Goal: Task Accomplishment & Management: Complete application form

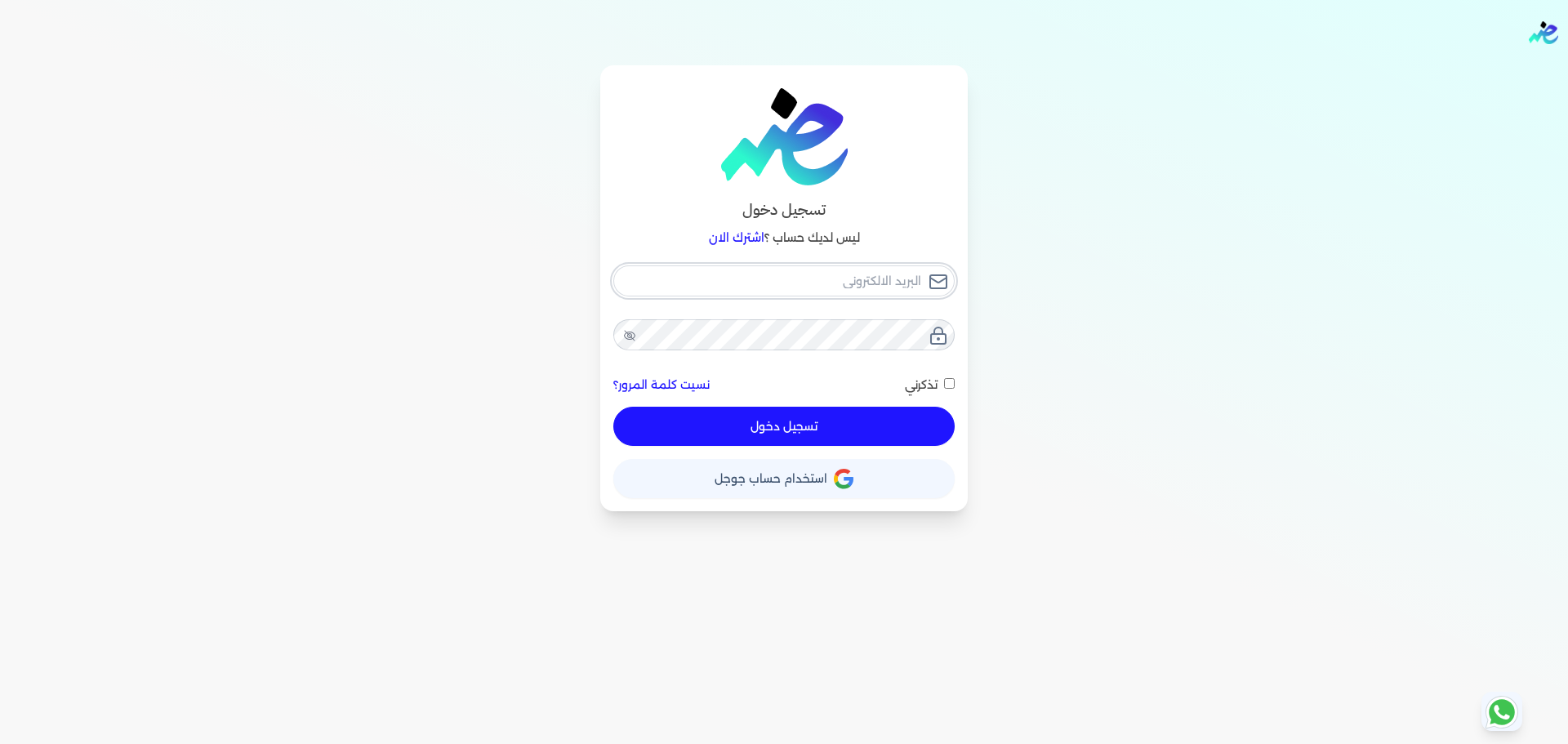
checkbox input "false"
type input "[EMAIL_ADDRESS][DOMAIN_NAME]"
click at [891, 420] on button "تسجيل دخول" at bounding box center [784, 427] width 341 height 39
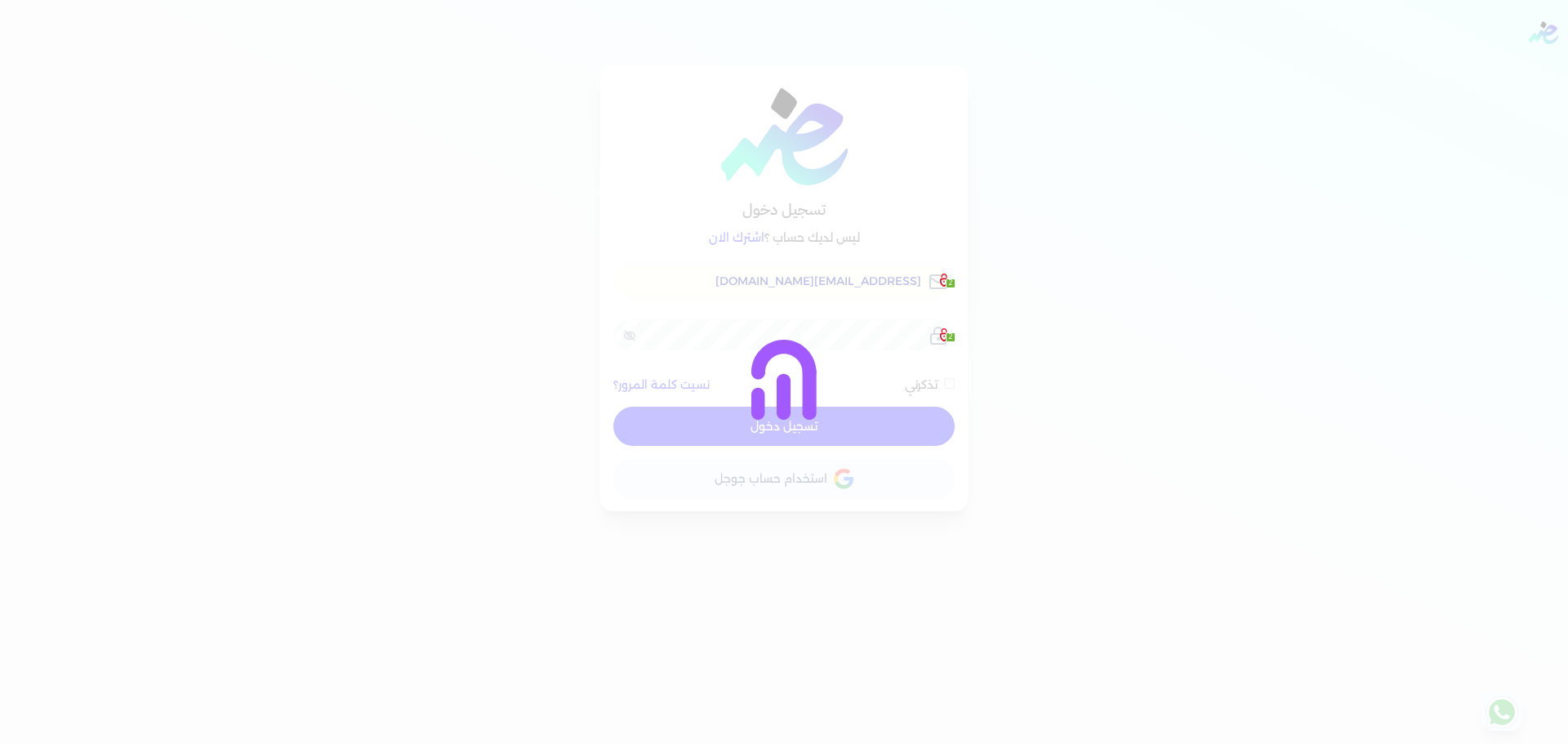
checkbox input "false"
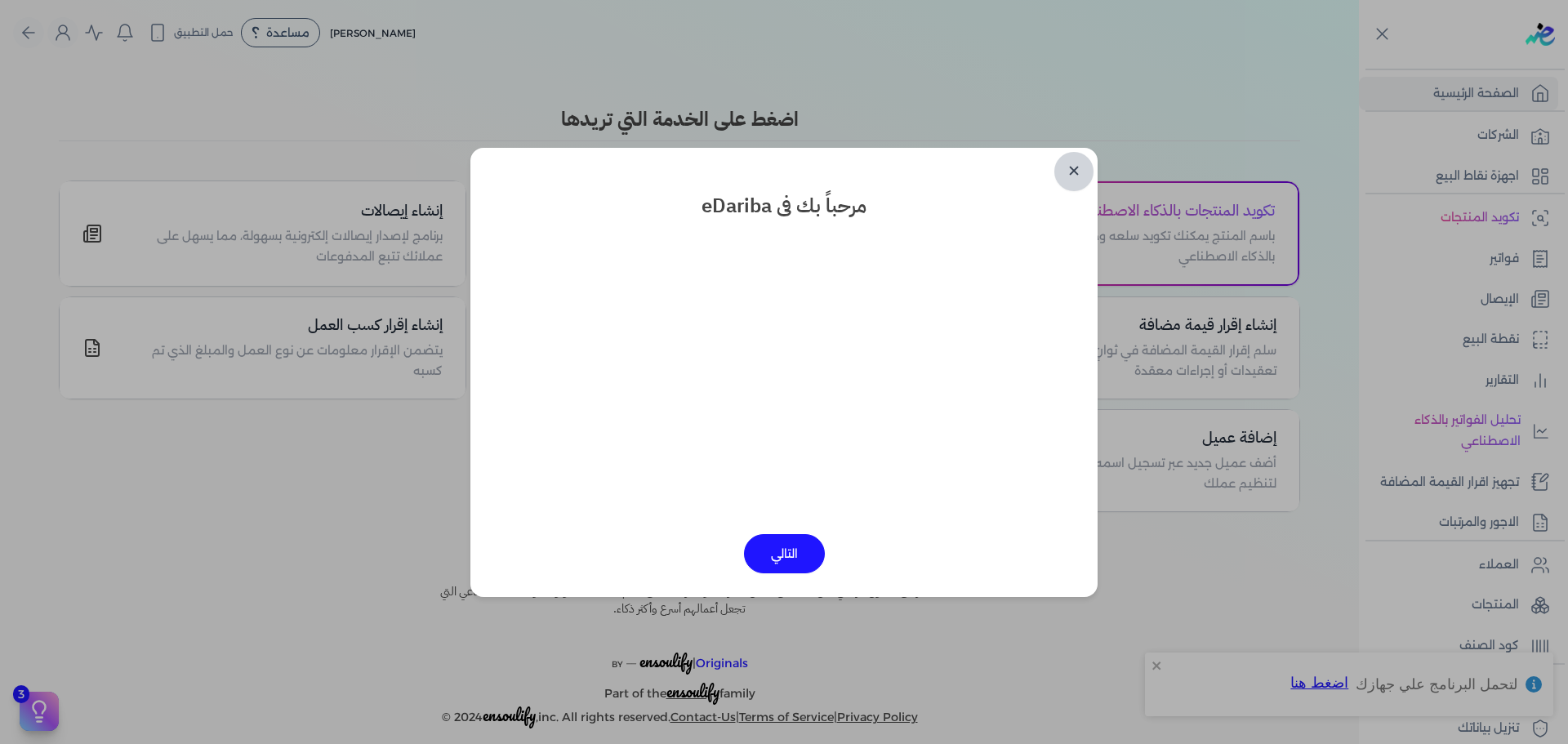
click at [1056, 177] on link "✕" at bounding box center [1074, 172] width 39 height 39
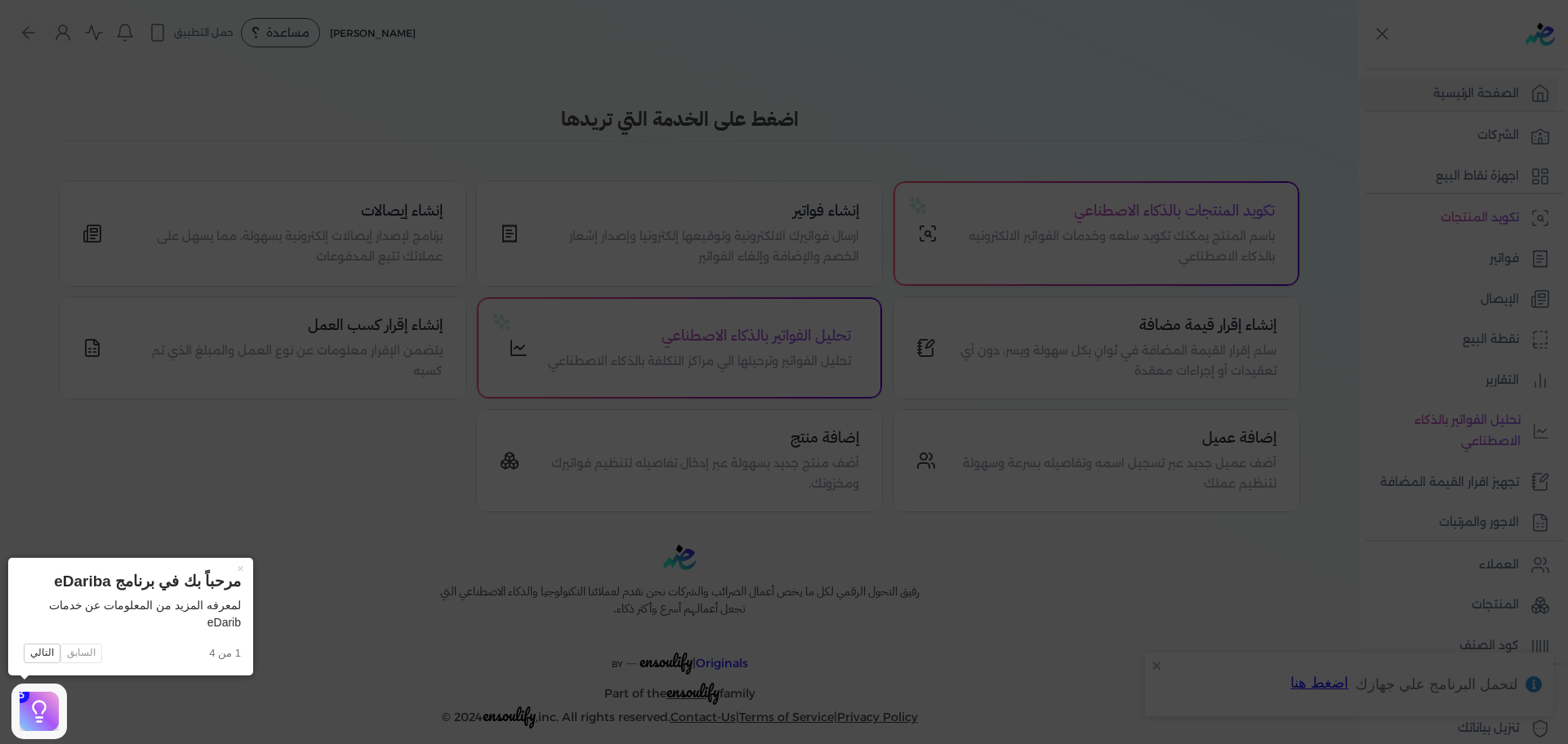
click at [1383, 476] on icon at bounding box center [784, 372] width 1568 height 744
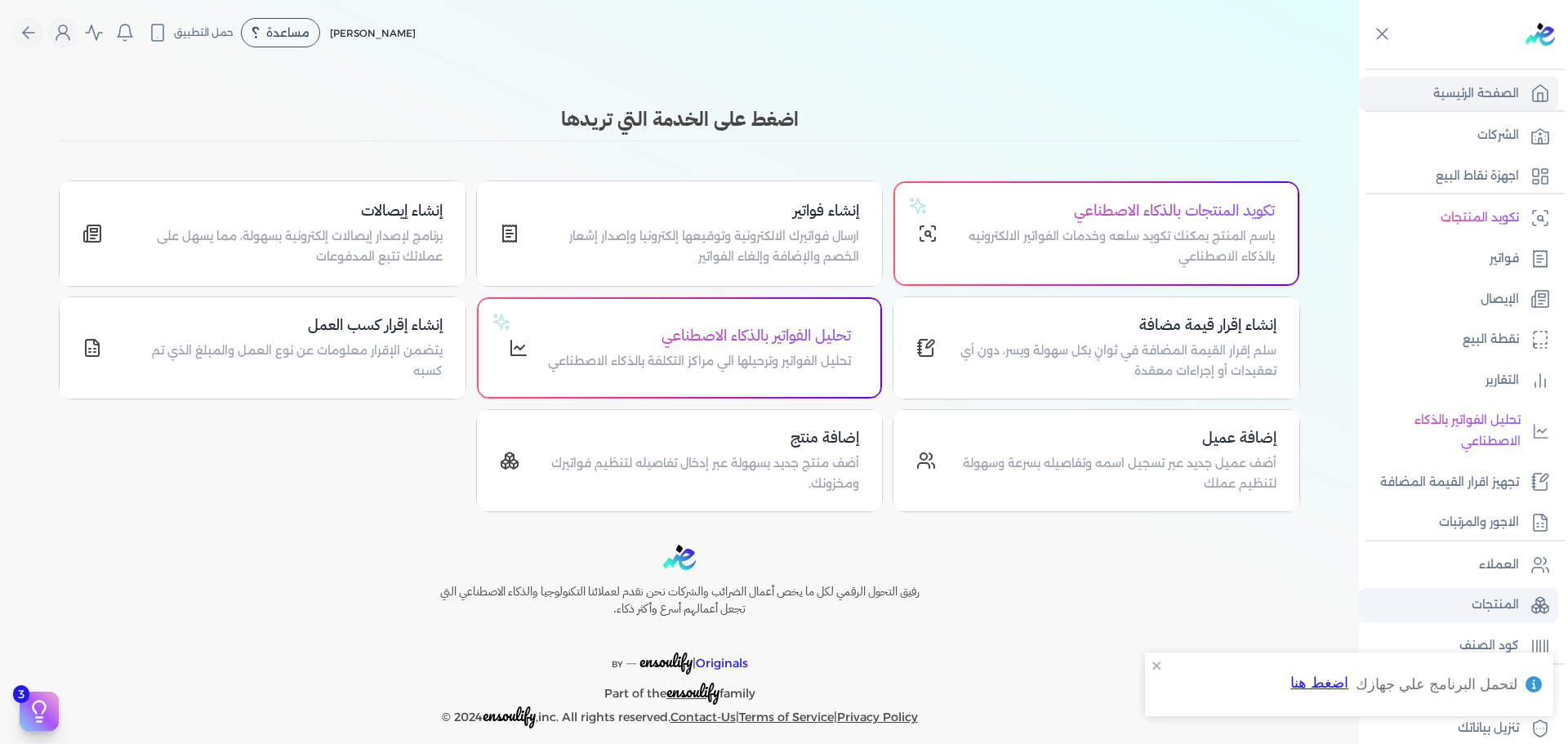
scroll to position [138, 0]
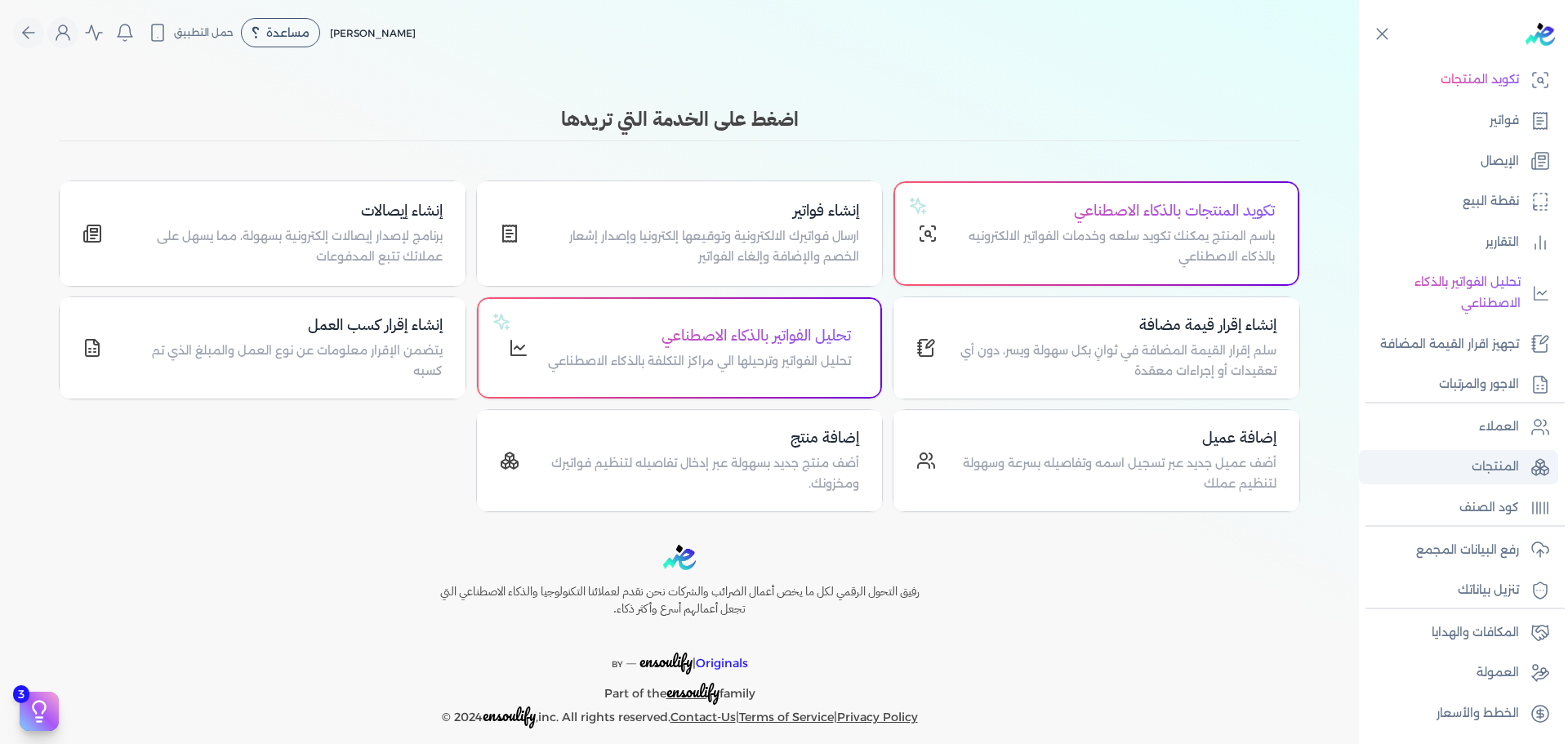
click at [1500, 473] on p "المنتجات" at bounding box center [1494, 468] width 47 height 21
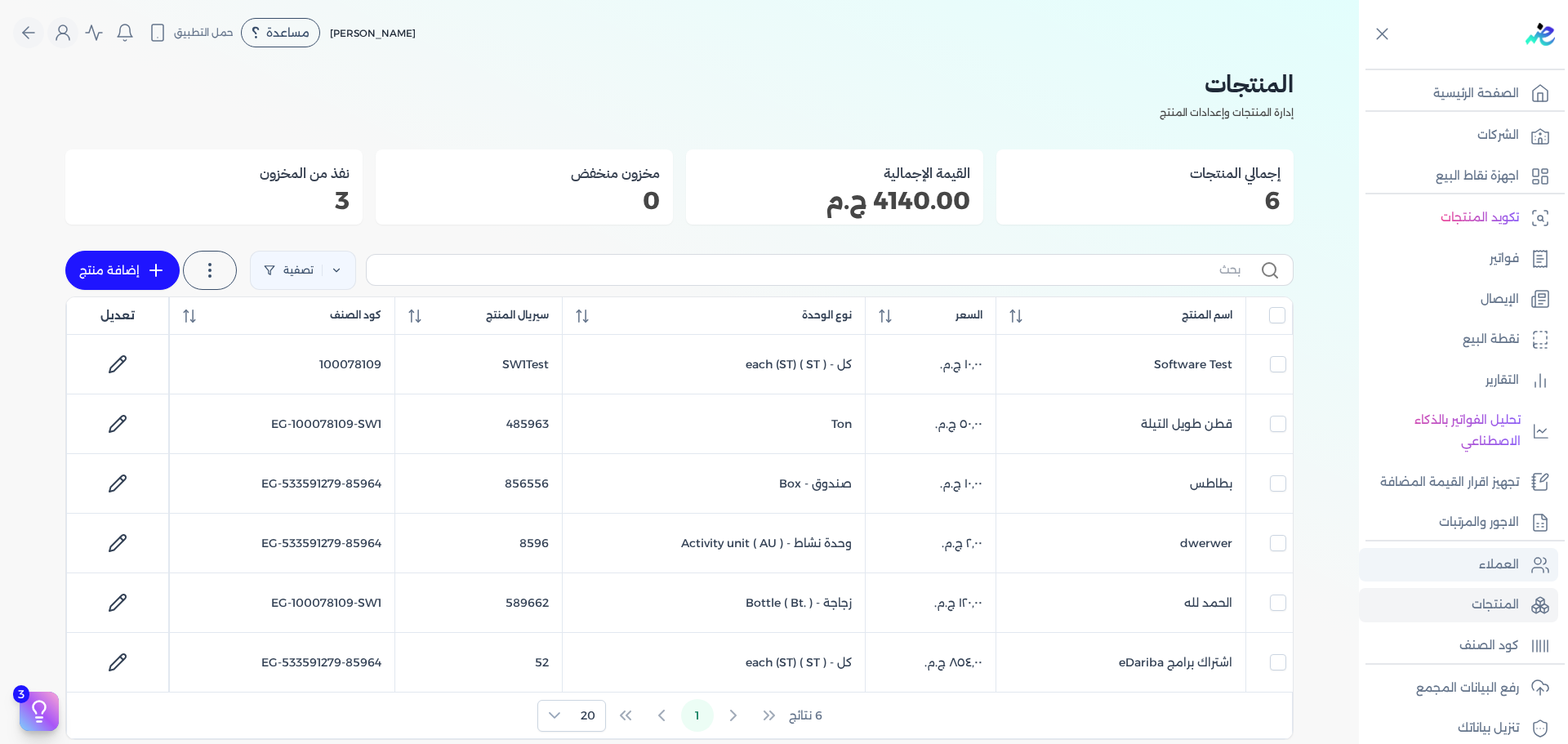
click at [1503, 562] on p "العملاء" at bounding box center [1499, 565] width 40 height 21
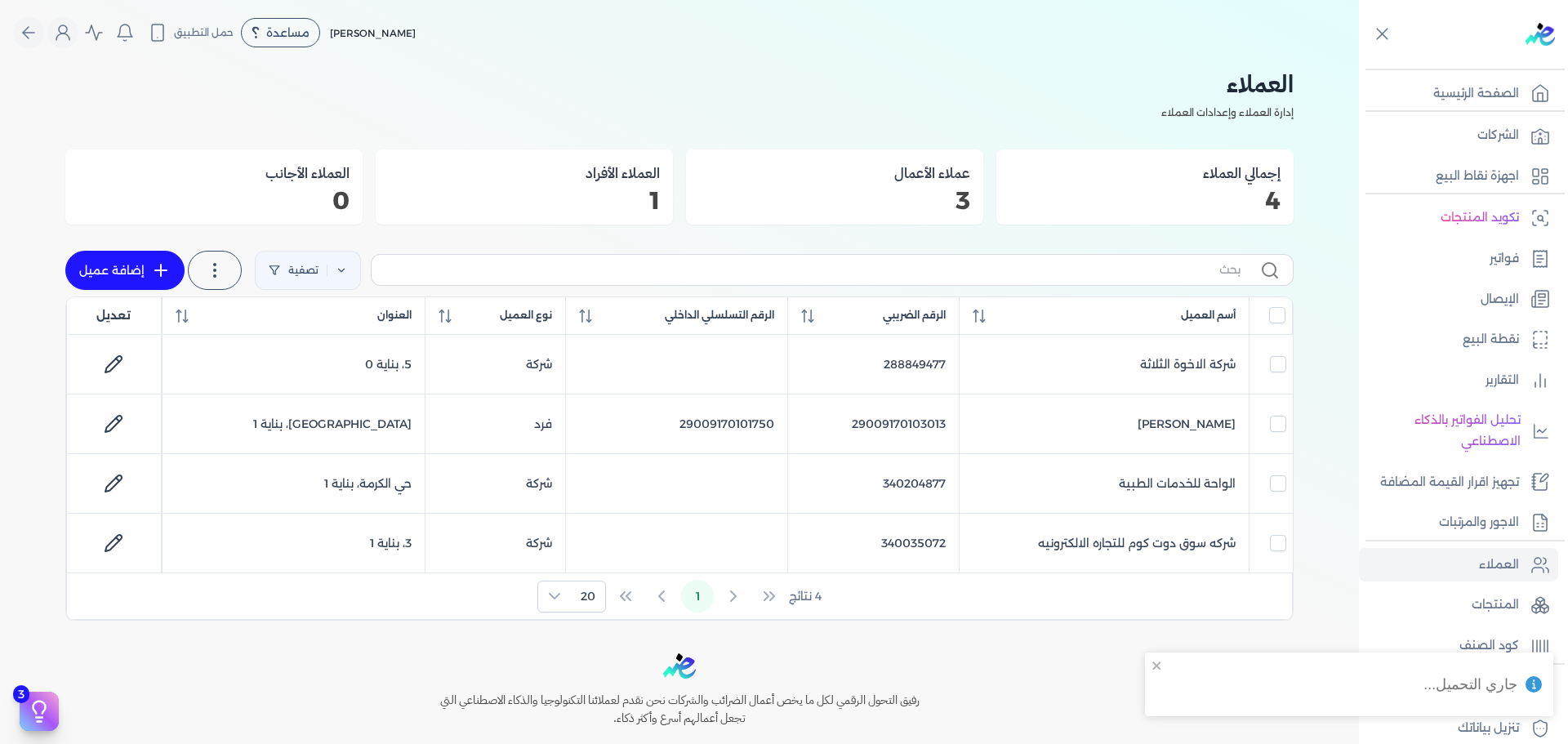
click at [137, 270] on link "إضافة عميل" at bounding box center [125, 270] width 119 height 39
select select "B"
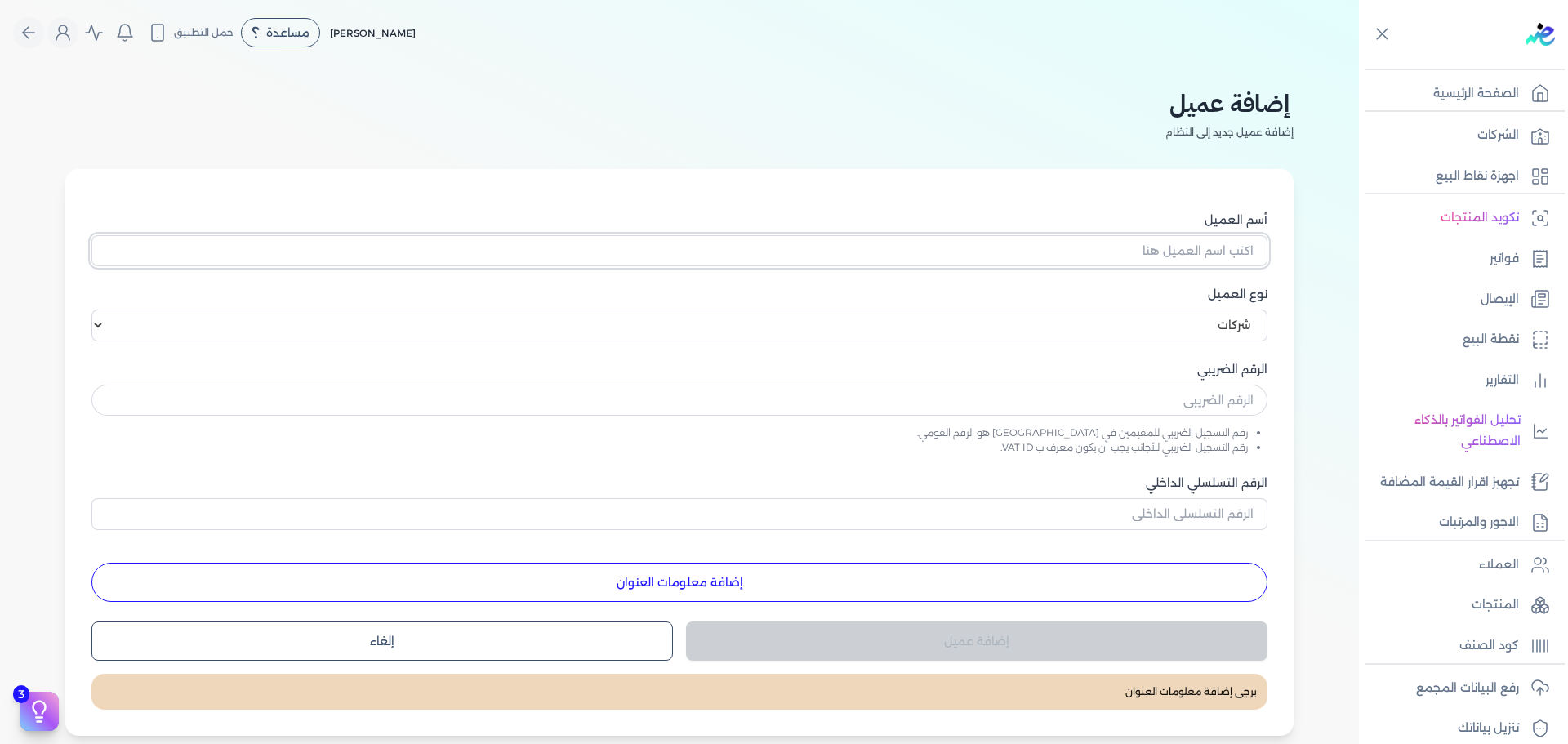
click at [1208, 259] on input "أسم العميل" at bounding box center [680, 251] width 1176 height 31
click at [1217, 327] on div "نوع العميل اختر نوع العميل شركات أفراد أجنبي" at bounding box center [680, 314] width 1176 height 56
